Goal: Navigation & Orientation: Find specific page/section

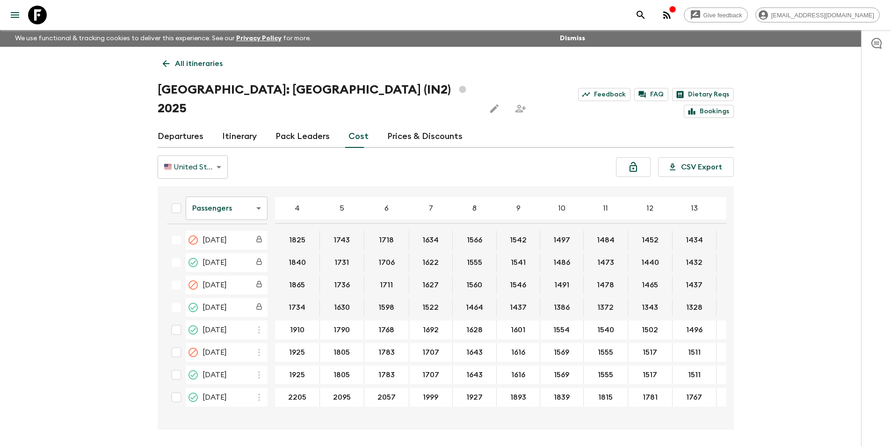
scroll to position [16, 0]
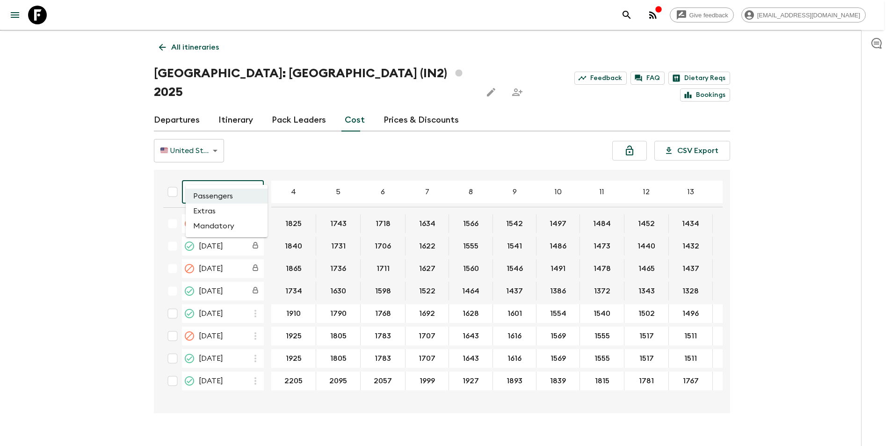
click at [222, 180] on body "Give feedback [EMAIL_ADDRESS][DOMAIN_NAME] We use functional & tracking cookies…" at bounding box center [445, 224] width 891 height 481
click at [222, 209] on li "Extras" at bounding box center [227, 210] width 82 height 15
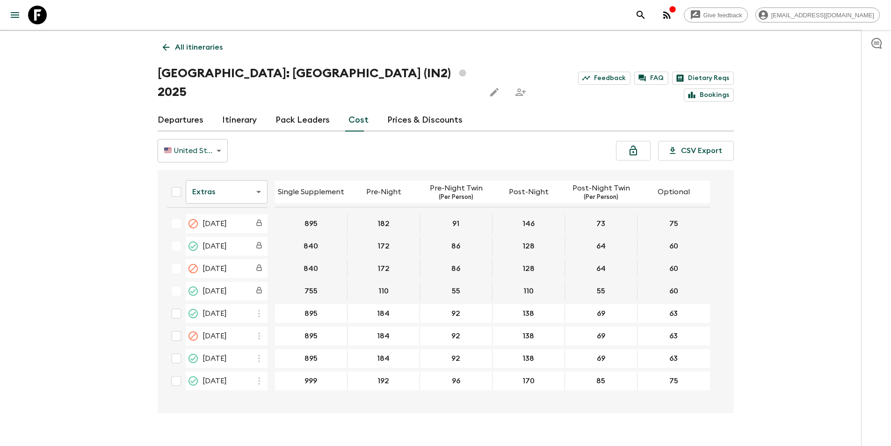
click at [135, 301] on div "Give feedback [EMAIL_ADDRESS][DOMAIN_NAME] We use functional & tracking cookies…" at bounding box center [445, 224] width 891 height 481
click at [50, 24] on div at bounding box center [30, 15] width 39 height 26
click at [47, 16] on link at bounding box center [37, 15] width 26 height 26
